Goal: Task Accomplishment & Management: Use online tool/utility

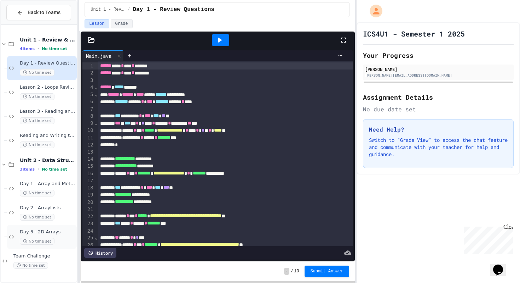
click at [38, 236] on div "Day 3 - 2D Arrays No time set" at bounding box center [48, 237] width 56 height 16
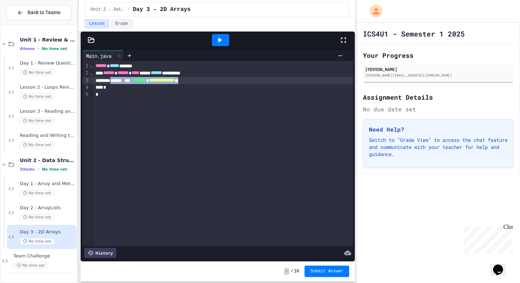
drag, startPoint x: 235, startPoint y: 81, endPoint x: 118, endPoint y: 81, distance: 117.5
click at [118, 81] on div "**********" at bounding box center [223, 80] width 260 height 7
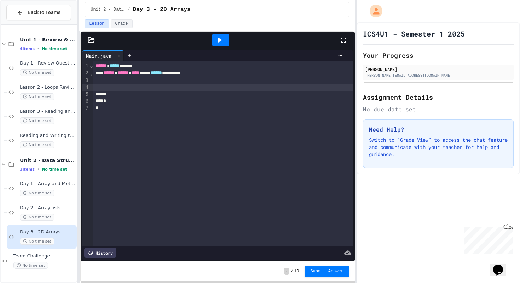
click at [127, 90] on div at bounding box center [223, 87] width 260 height 7
click at [147, 87] on div "****** ** * *" at bounding box center [223, 87] width 260 height 7
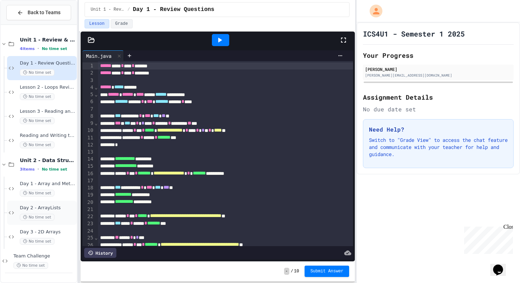
click at [44, 211] on div "Day 2 - ArrayLists No time set" at bounding box center [48, 213] width 56 height 16
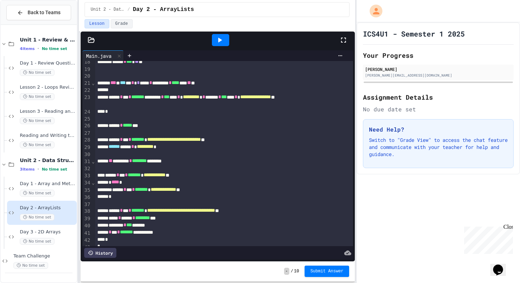
scroll to position [132, 0]
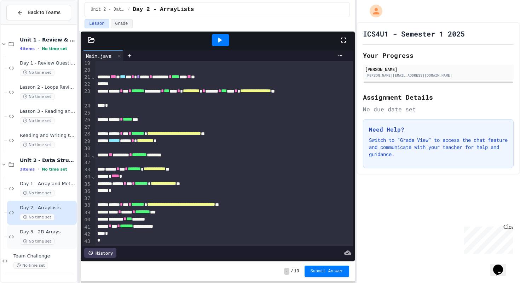
click at [43, 231] on span "Day 3 - 2D Arrays" at bounding box center [48, 232] width 56 height 6
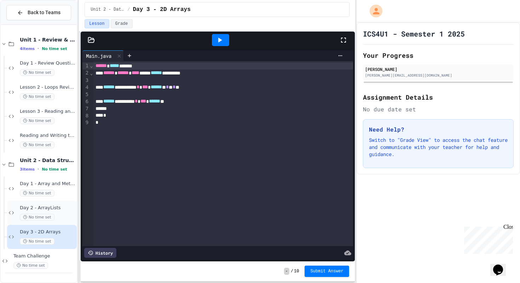
click at [45, 207] on span "Day 2 - ArrayLists" at bounding box center [48, 208] width 56 height 6
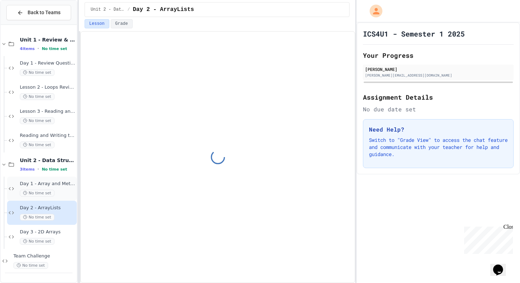
click at [46, 189] on div "Day 1 - Array and Method Review No time set" at bounding box center [48, 189] width 56 height 16
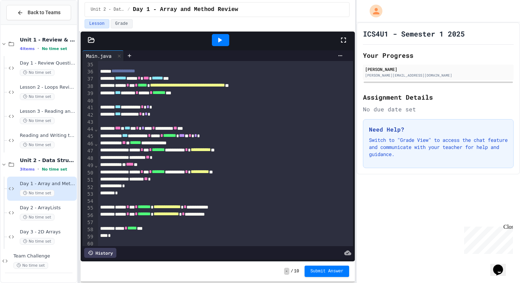
scroll to position [266, 0]
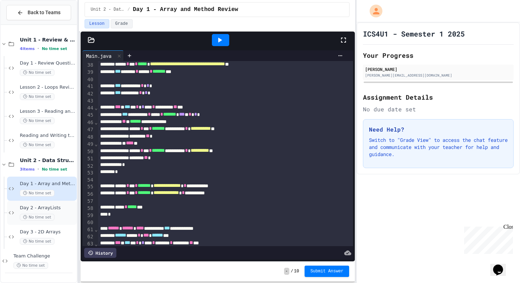
click at [47, 215] on span "No time set" at bounding box center [37, 216] width 35 height 7
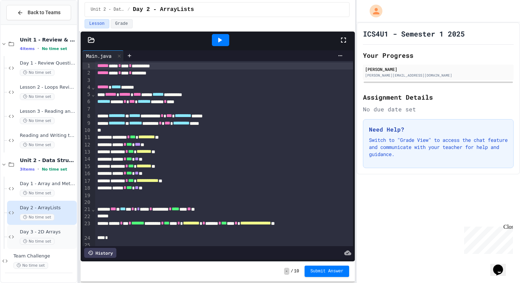
click at [47, 232] on span "Day 3 - 2D Arrays" at bounding box center [48, 232] width 56 height 6
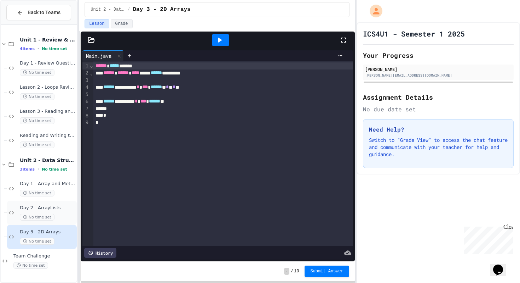
click at [44, 222] on div "Day 2 - ArrayLists No time set" at bounding box center [42, 212] width 70 height 24
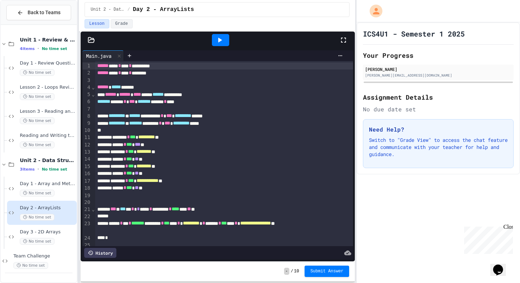
scroll to position [4, 0]
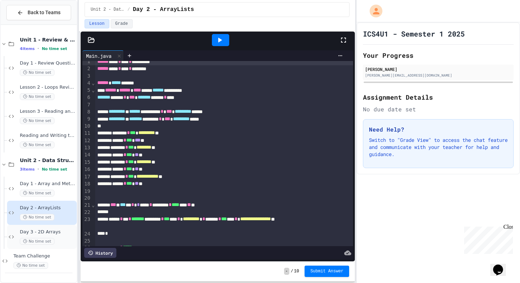
click at [51, 232] on span "Day 3 - 2D Arrays" at bounding box center [48, 232] width 56 height 6
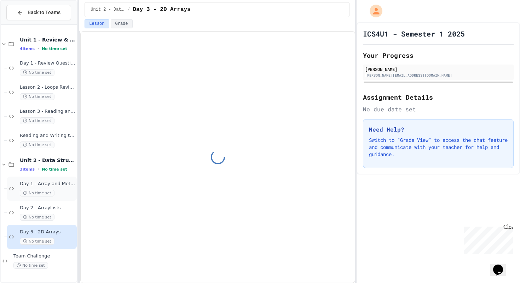
click at [49, 191] on span "No time set" at bounding box center [37, 192] width 35 height 7
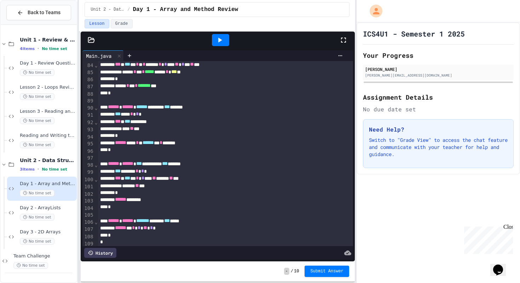
scroll to position [602, 0]
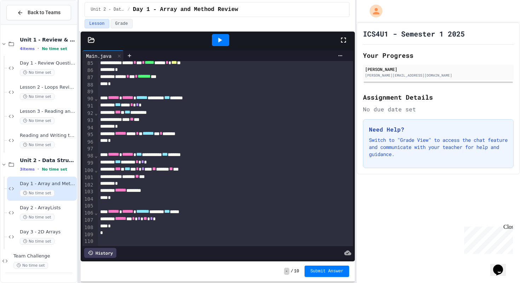
click at [215, 35] on div at bounding box center [220, 40] width 17 height 12
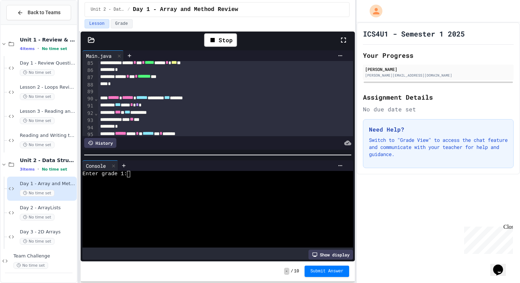
click at [159, 186] on div at bounding box center [214, 186] width 264 height 6
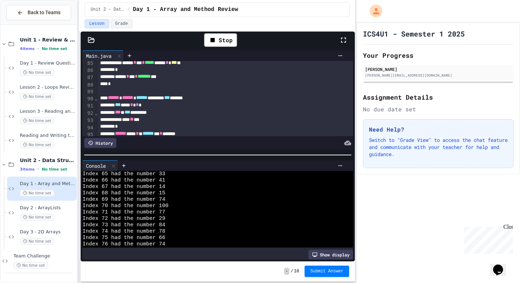
scroll to position [669, 0]
click at [37, 242] on span "No time set" at bounding box center [37, 241] width 35 height 7
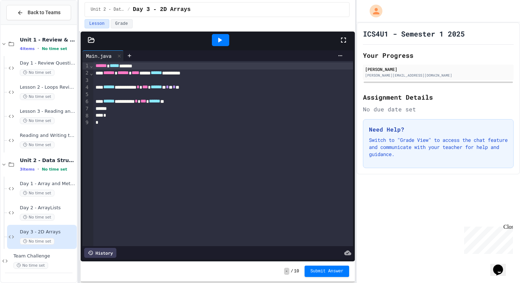
click at [160, 101] on span "******" at bounding box center [154, 100] width 11 height 5
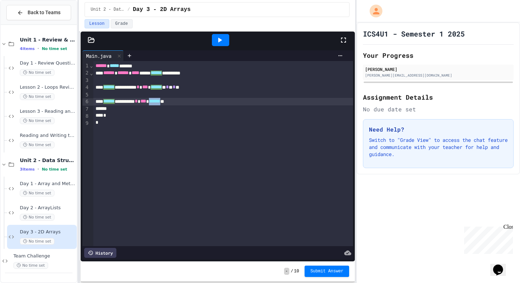
click at [160, 101] on span "******" at bounding box center [154, 101] width 11 height 5
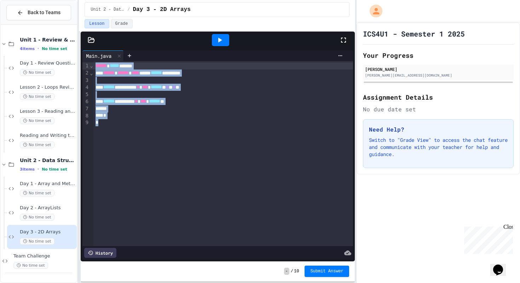
drag, startPoint x: 165, startPoint y: 120, endPoint x: 89, endPoint y: 19, distance: 126.3
click at [89, 19] on div "**********" at bounding box center [217, 141] width 276 height 283
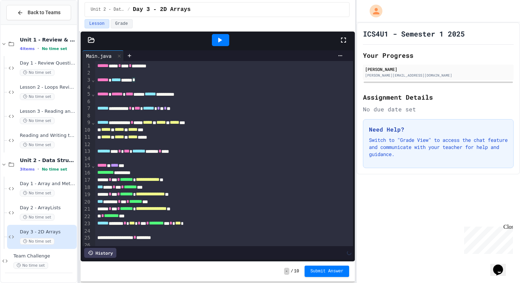
scroll to position [151, 0]
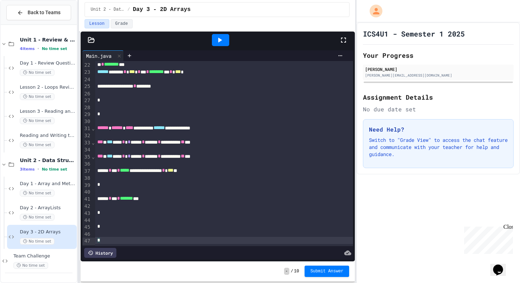
click at [222, 33] on div at bounding box center [221, 39] width 24 height 19
click at [222, 37] on icon at bounding box center [220, 40] width 8 height 8
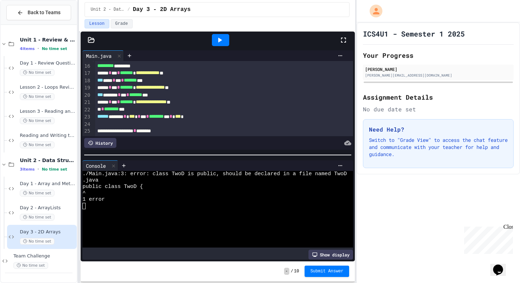
scroll to position [0, 0]
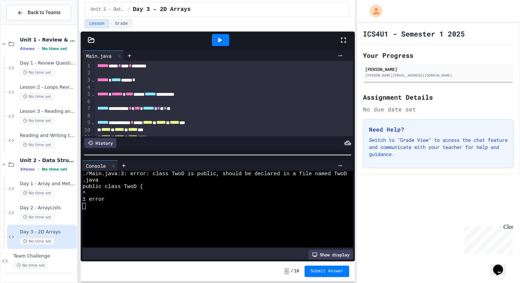
click at [149, 81] on div "****** ***** **** *" at bounding box center [224, 79] width 258 height 7
click at [221, 41] on icon at bounding box center [220, 40] width 8 height 8
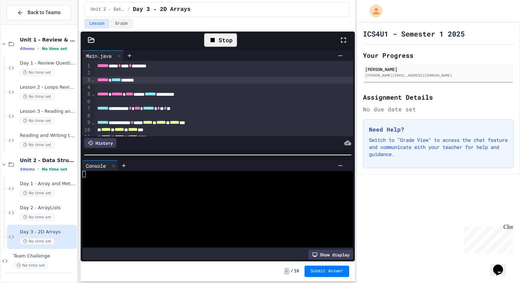
scroll to position [261, 0]
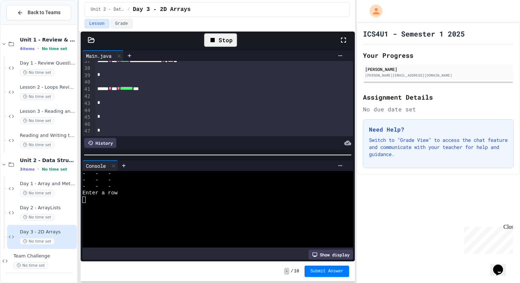
click at [109, 198] on div at bounding box center [214, 199] width 264 height 6
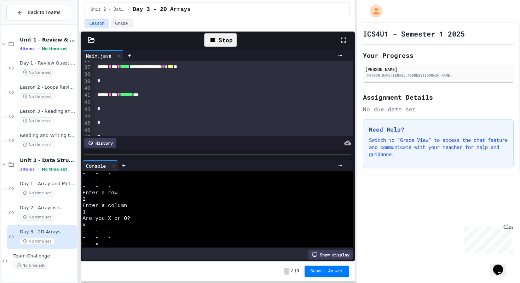
scroll to position [251, 0]
click at [99, 113] on div "*" at bounding box center [224, 112] width 258 height 7
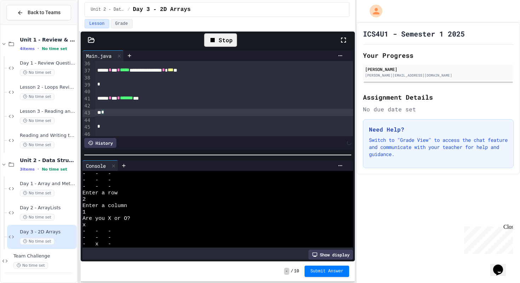
click at [97, 129] on div "*" at bounding box center [224, 126] width 258 height 7
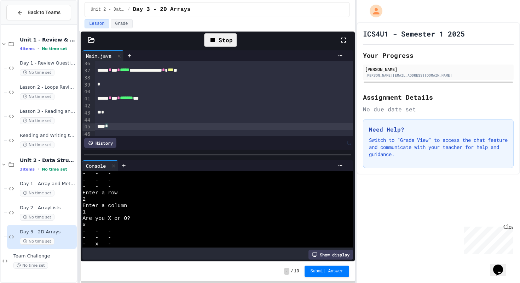
click at [104, 113] on div "*" at bounding box center [224, 112] width 258 height 7
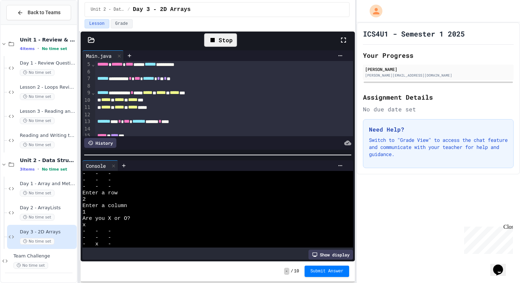
scroll to position [40, 0]
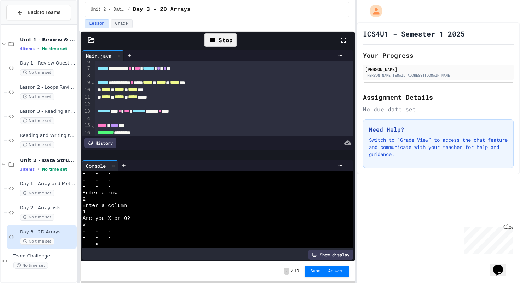
click at [221, 46] on div "Stop" at bounding box center [220, 39] width 33 height 13
click at [221, 41] on icon at bounding box center [220, 40] width 8 height 8
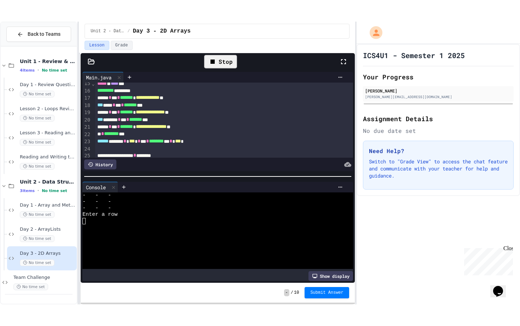
scroll to position [113, 0]
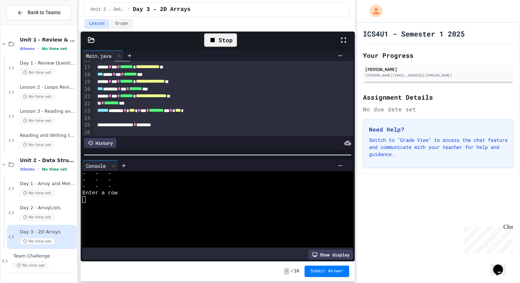
click at [341, 32] on div at bounding box center [348, 40] width 16 height 21
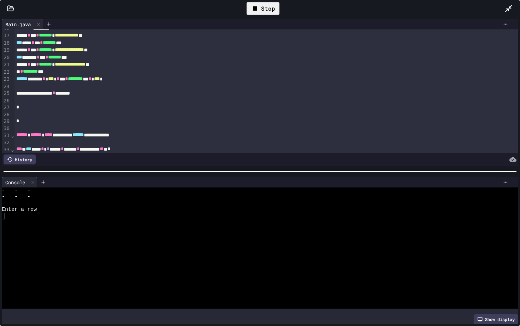
click at [344, 80] on div "****** ****** * *** * ** * ******** ** * *** *" at bounding box center [266, 78] width 504 height 7
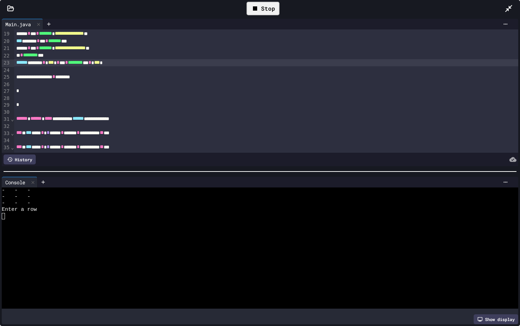
scroll to position [130, 0]
